Goal: Check status

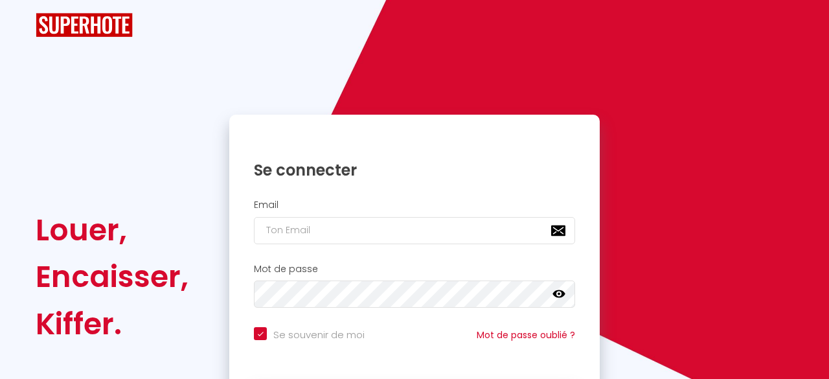
checkbox input "true"
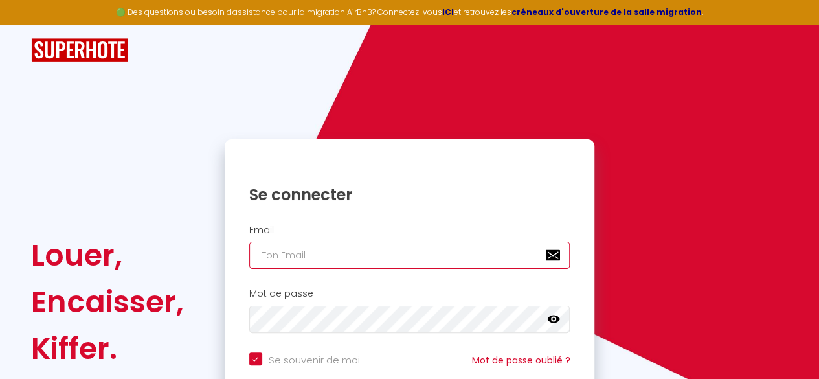
type input "[EMAIL_ADDRESS][DOMAIN_NAME]"
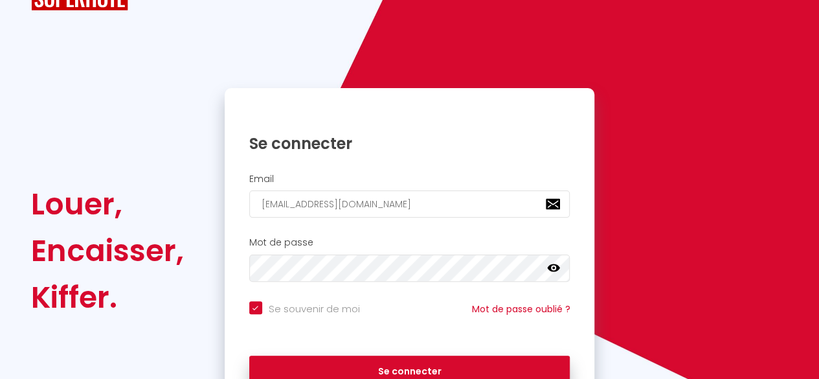
scroll to position [123, 0]
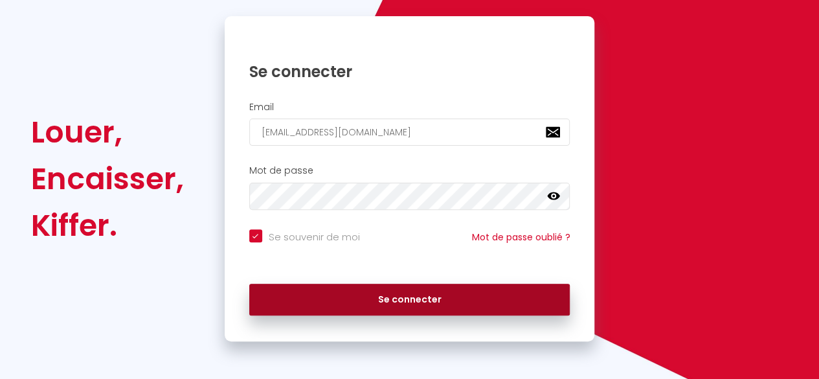
click at [431, 301] on button "Se connecter" at bounding box center [409, 300] width 321 height 32
checkbox input "true"
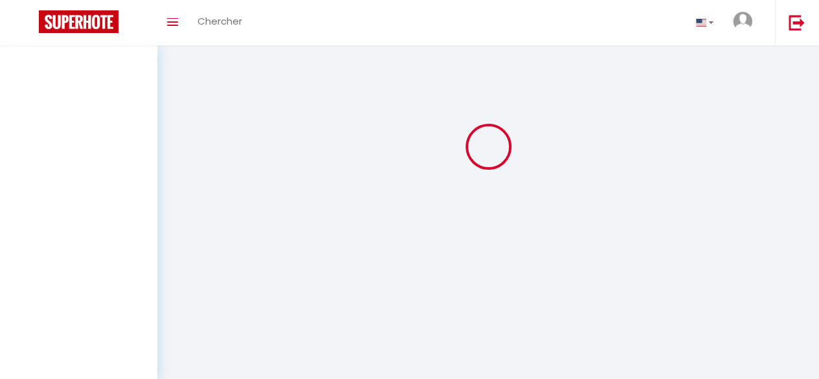
scroll to position [0, 0]
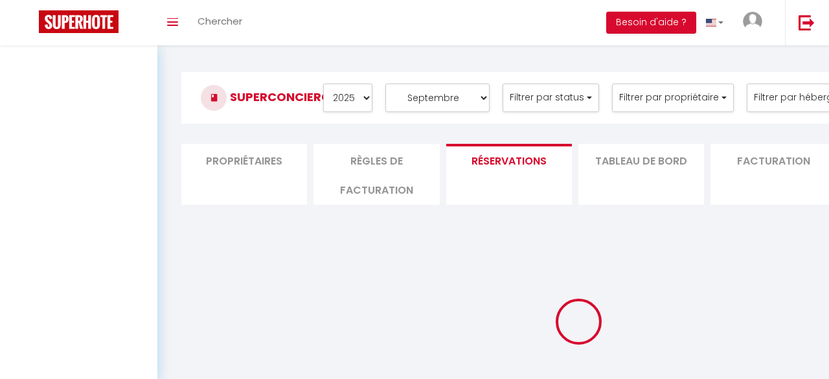
select select "2025"
select select "9"
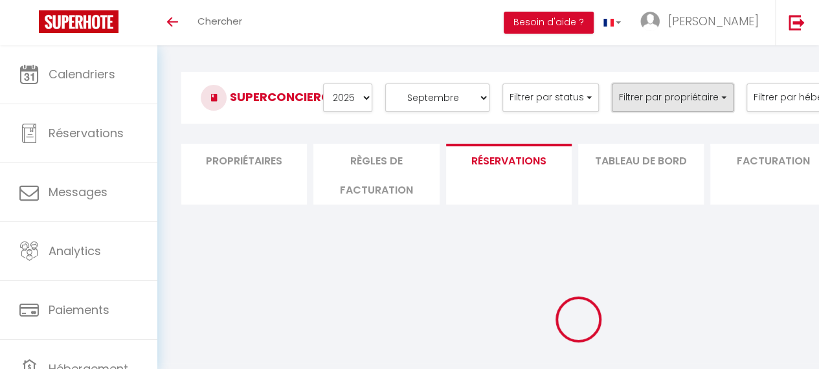
click at [687, 101] on button "Filtrer par propriétaire" at bounding box center [673, 98] width 122 height 28
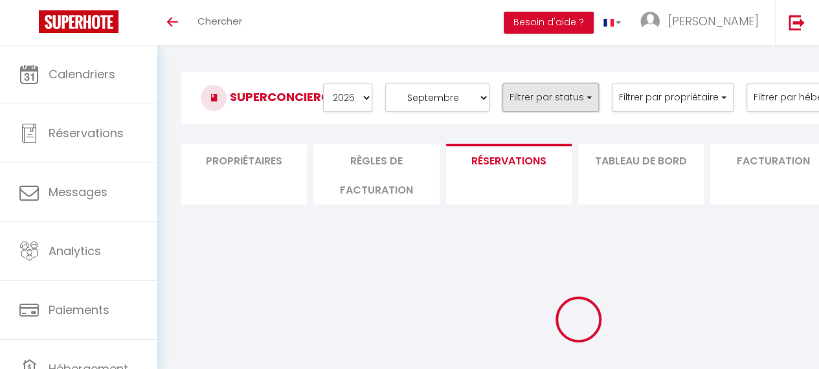
click at [560, 104] on button "Filtrer par status" at bounding box center [551, 98] width 96 height 28
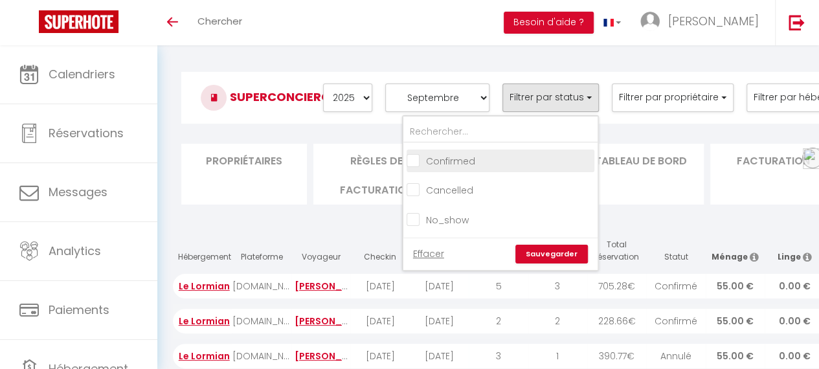
click at [422, 157] on input "checkbox" at bounding box center [501, 159] width 188 height 13
checkbox input "true"
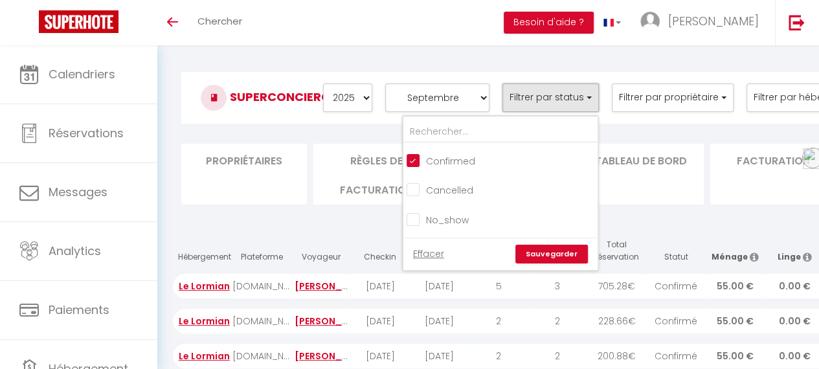
click at [576, 104] on button "Filtrer par status" at bounding box center [551, 98] width 96 height 28
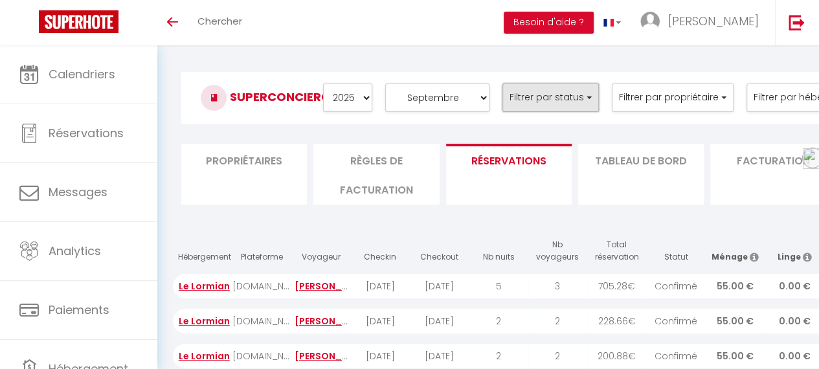
click at [576, 104] on button "Filtrer par status" at bounding box center [551, 98] width 96 height 28
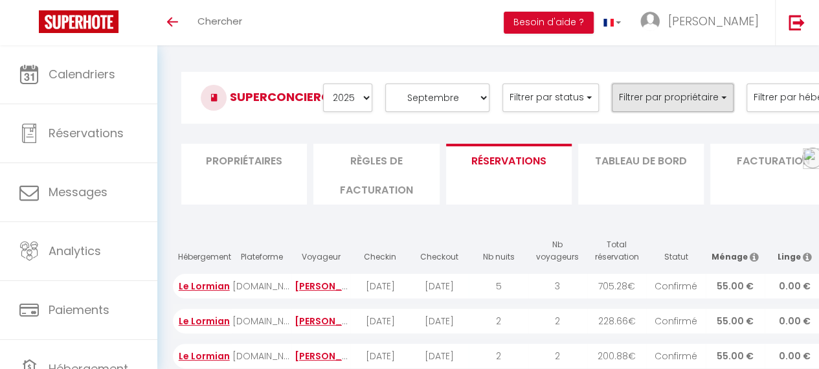
click at [657, 98] on button "Filtrer par propriétaire" at bounding box center [673, 98] width 122 height 28
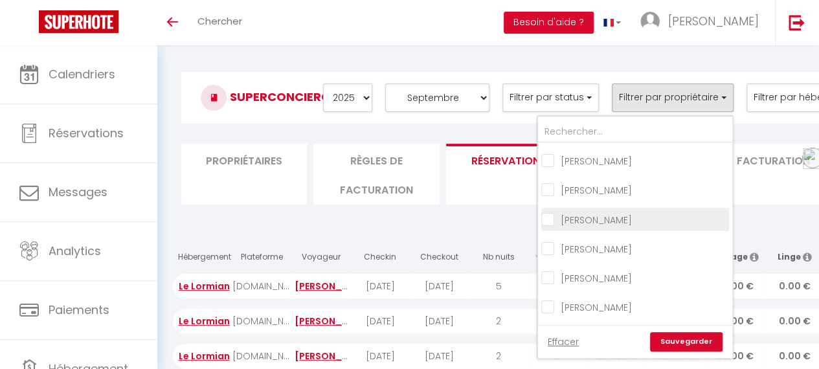
click at [574, 217] on input "checkbox" at bounding box center [635, 218] width 188 height 13
checkbox input "true"
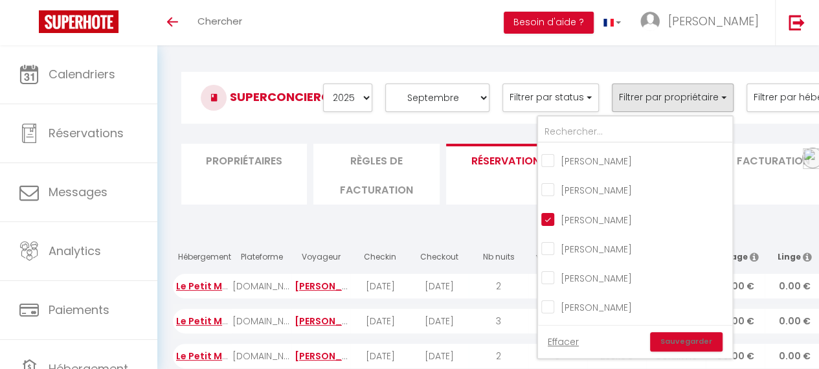
click at [686, 341] on link "Sauvegarder" at bounding box center [686, 341] width 73 height 19
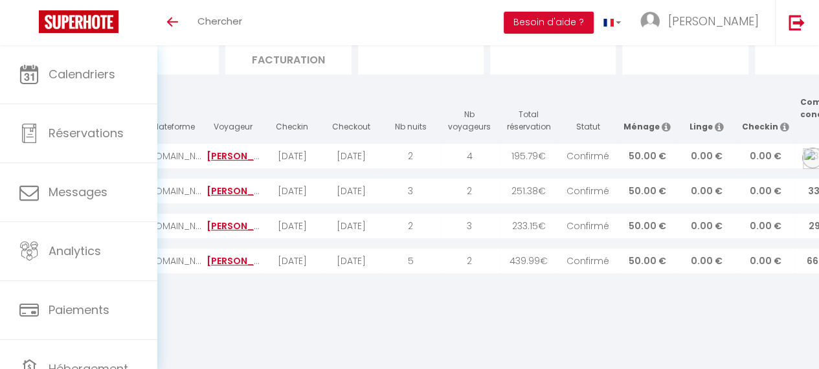
scroll to position [130, 183]
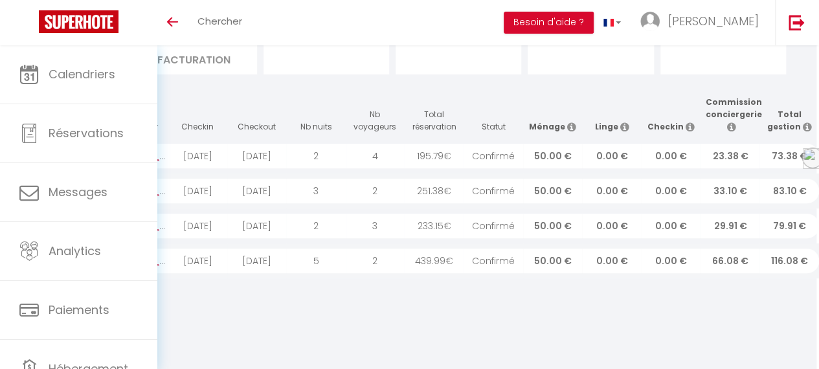
drag, startPoint x: 180, startPoint y: 124, endPoint x: 821, endPoint y: 260, distance: 655.4
click at [637, 239] on html "🟢 Des questions ou besoin d'assistance pour la migration AirBnB? Connectez-vous…" at bounding box center [226, 54] width 819 height 369
click at [735, 222] on div "29.91 €" at bounding box center [730, 226] width 59 height 25
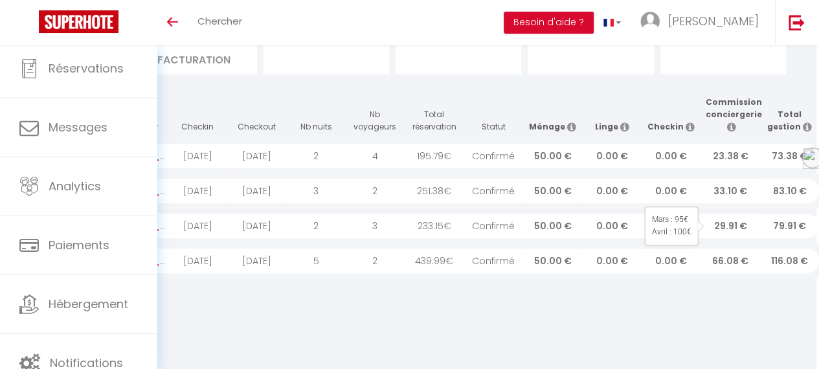
drag, startPoint x: 810, startPoint y: 257, endPoint x: 170, endPoint y: 107, distance: 657.2
click at [170, 107] on table "Hébergement Plateforme Voyageur Checkin Checkout Nb nuits Nb voyageurs Total ré…" at bounding box center [404, 184] width 829 height 187
click at [172, 23] on icon "Toggle menubar" at bounding box center [172, 22] width 11 height 8
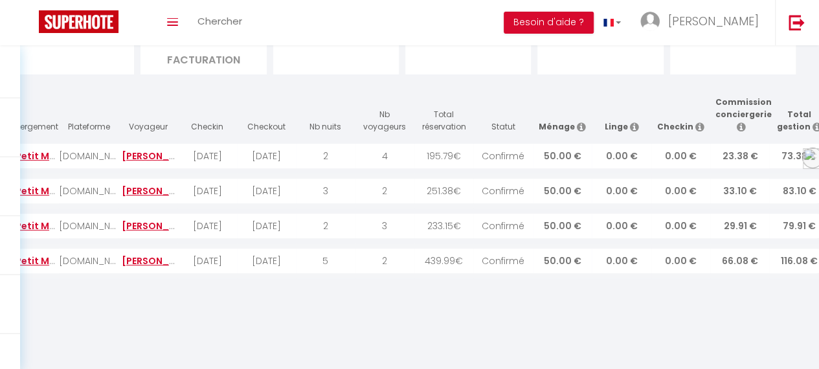
scroll to position [130, 25]
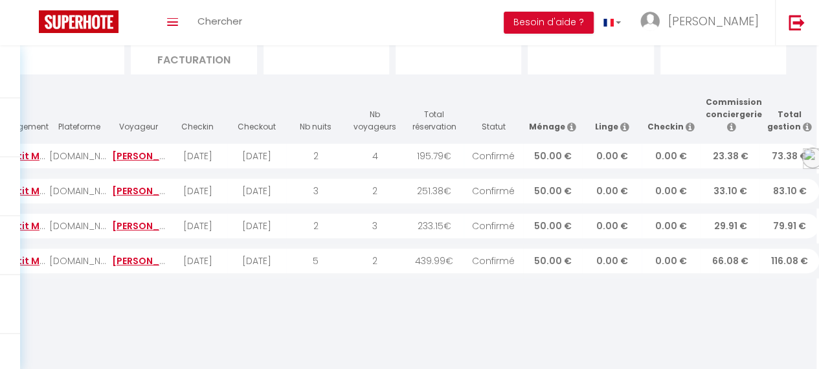
drag, startPoint x: 35, startPoint y: 120, endPoint x: 828, endPoint y: 267, distance: 806.9
click at [794, 239] on html "🟢 Des questions ou besoin d'assistance pour la migration AirBnB? Connectez-vous…" at bounding box center [384, 54] width 819 height 369
copy thead "Héberg"
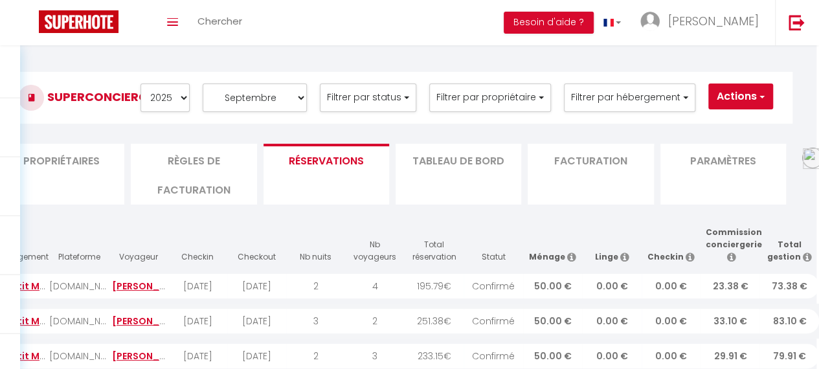
click at [443, 177] on li "Tableau de bord" at bounding box center [459, 174] width 126 height 61
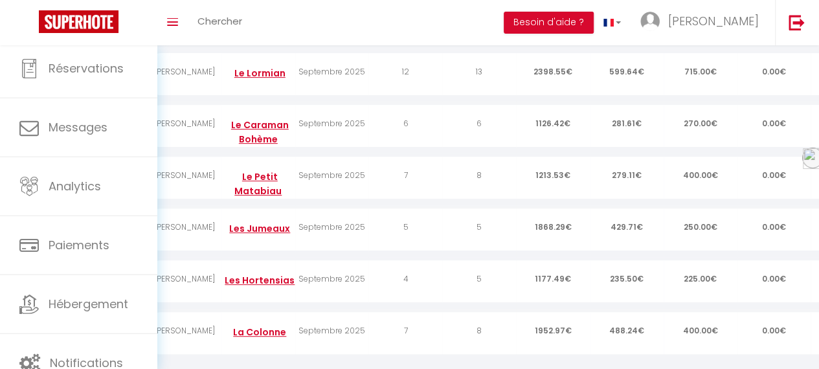
scroll to position [0, 25]
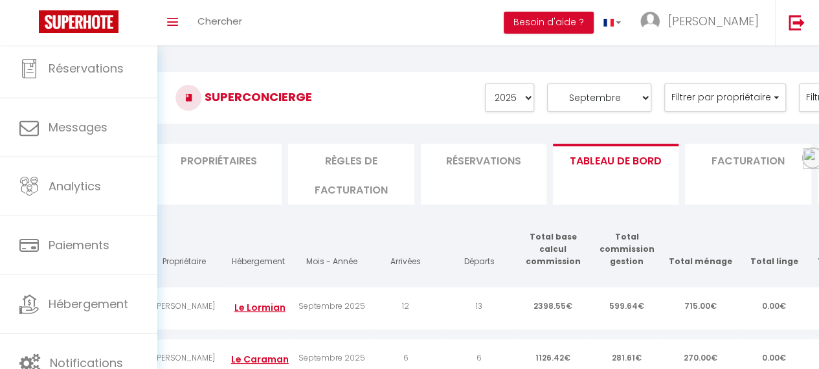
click at [355, 169] on li "Règles de facturation" at bounding box center [351, 174] width 126 height 61
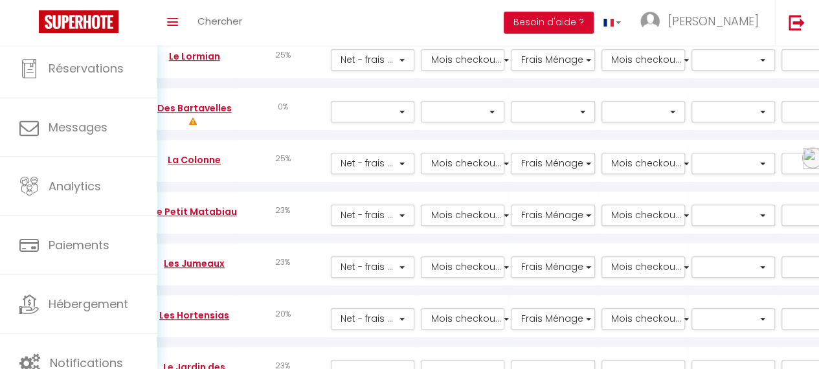
scroll to position [348, 25]
